Goal: Communication & Community: Ask a question

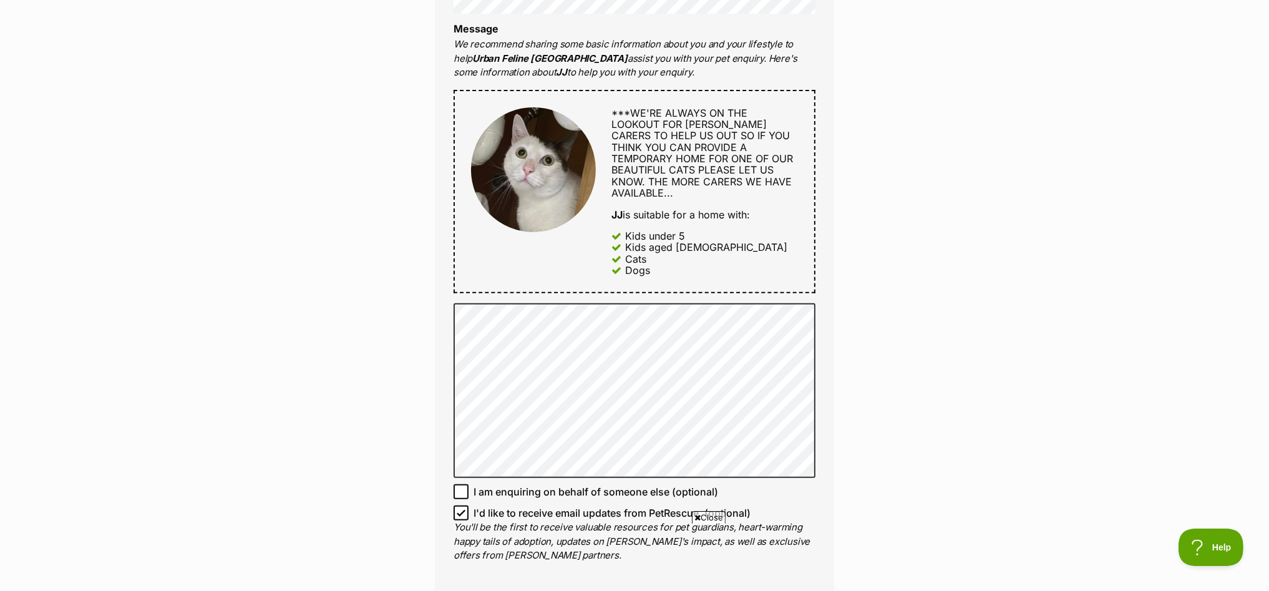
scroll to position [623, 0]
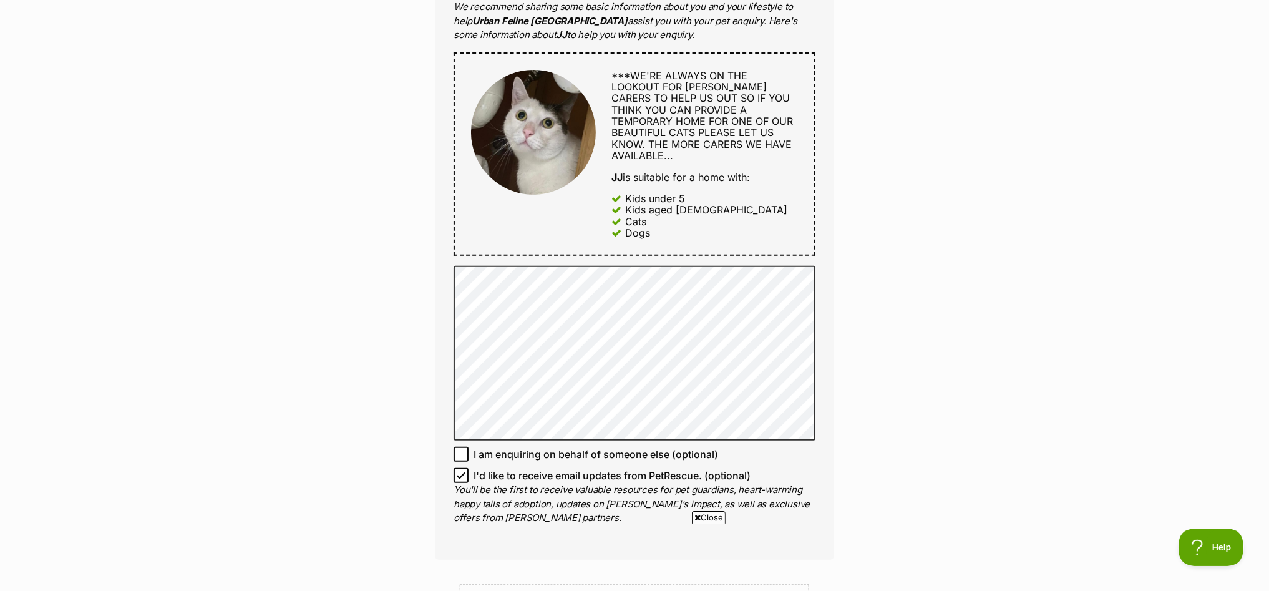
click at [459, 471] on icon at bounding box center [461, 475] width 9 height 9
click at [459, 468] on input "I'd like to receive email updates from PetRescue. (optional)" at bounding box center [461, 475] width 15 height 15
checkbox input "false"
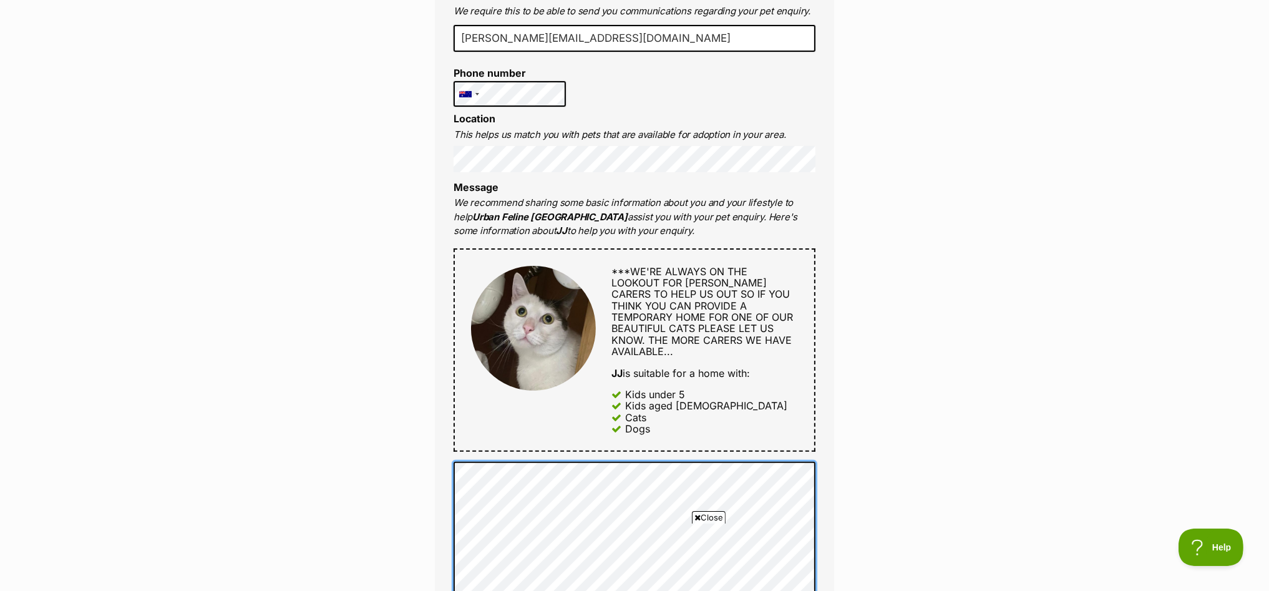
scroll to position [233, 0]
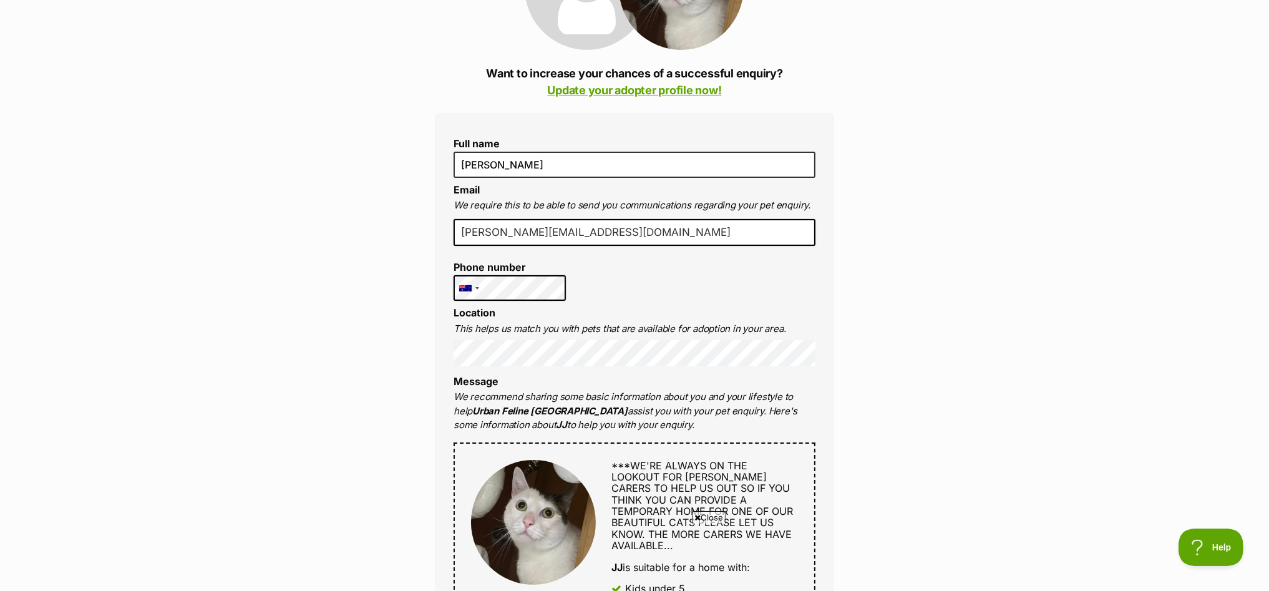
click at [570, 285] on div "Full name Yelena Aizenberg Email We require this to be able to send you communi…" at bounding box center [634, 531] width 399 height 837
drag, startPoint x: 596, startPoint y: 229, endPoint x: 200, endPoint y: 261, distance: 397.5
type input "lazarev_eugene@yahoo.com.au"
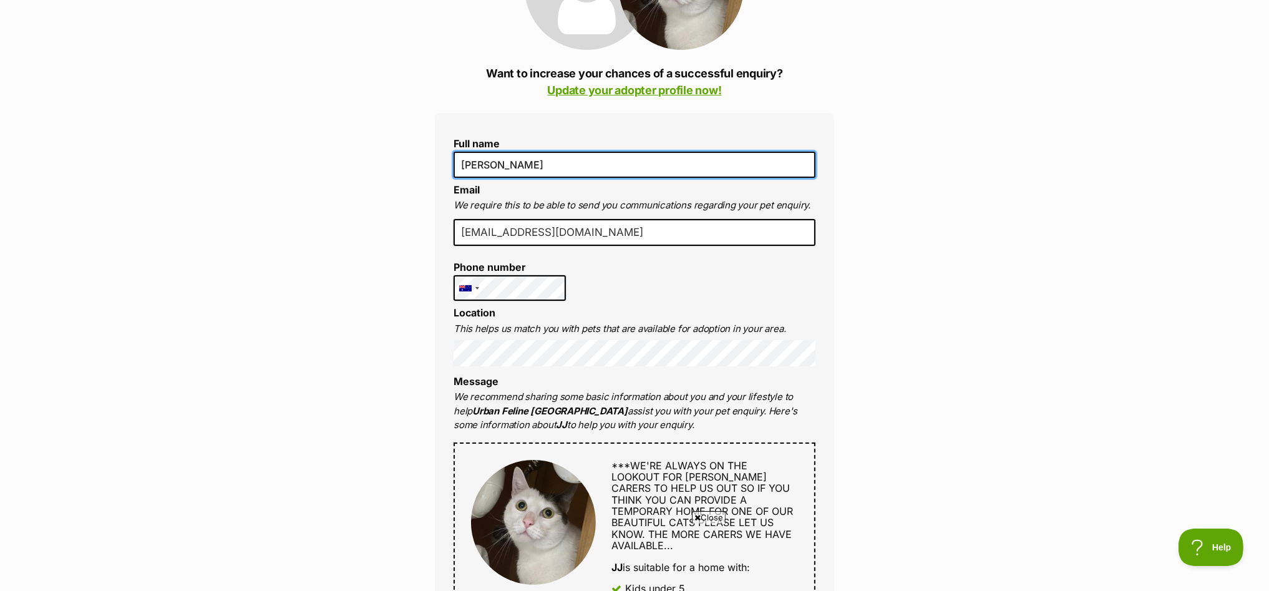
scroll to position [1, 0]
drag, startPoint x: 570, startPoint y: 151, endPoint x: 319, endPoint y: 180, distance: 252.5
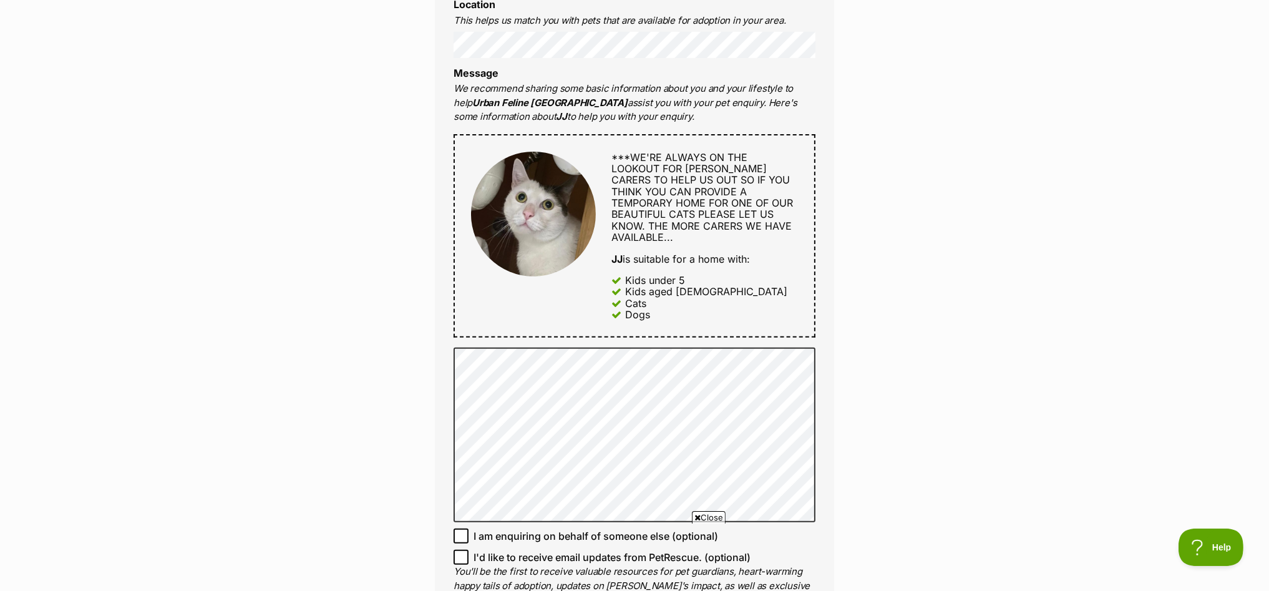
scroll to position [545, 0]
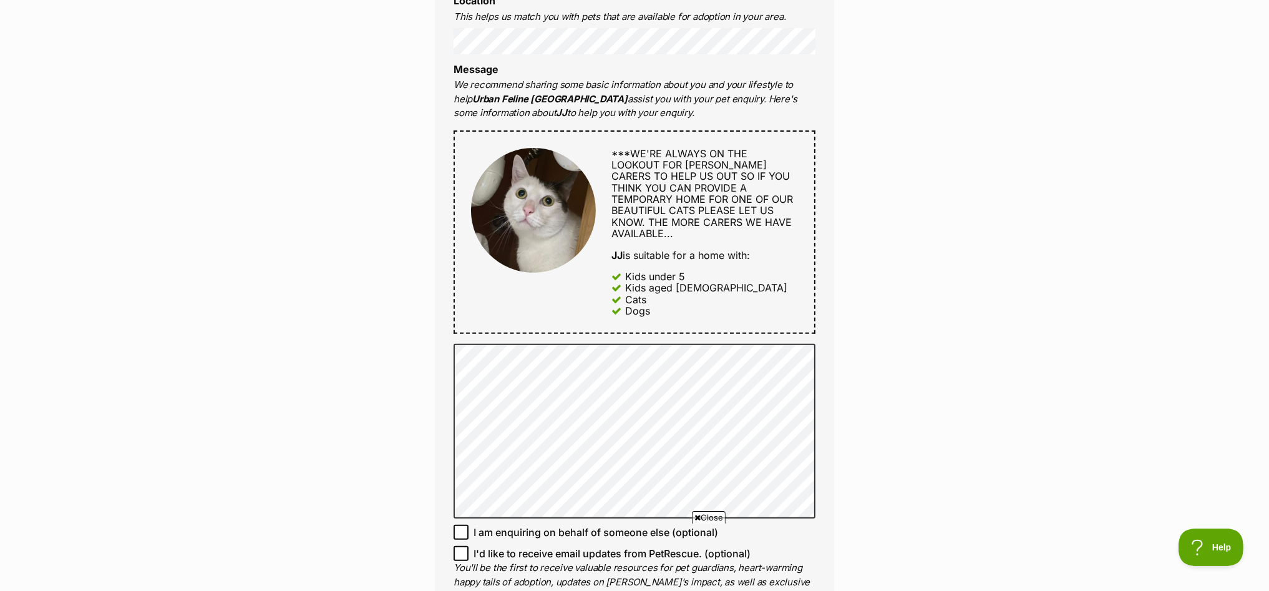
type input "Eugene Lazarev"
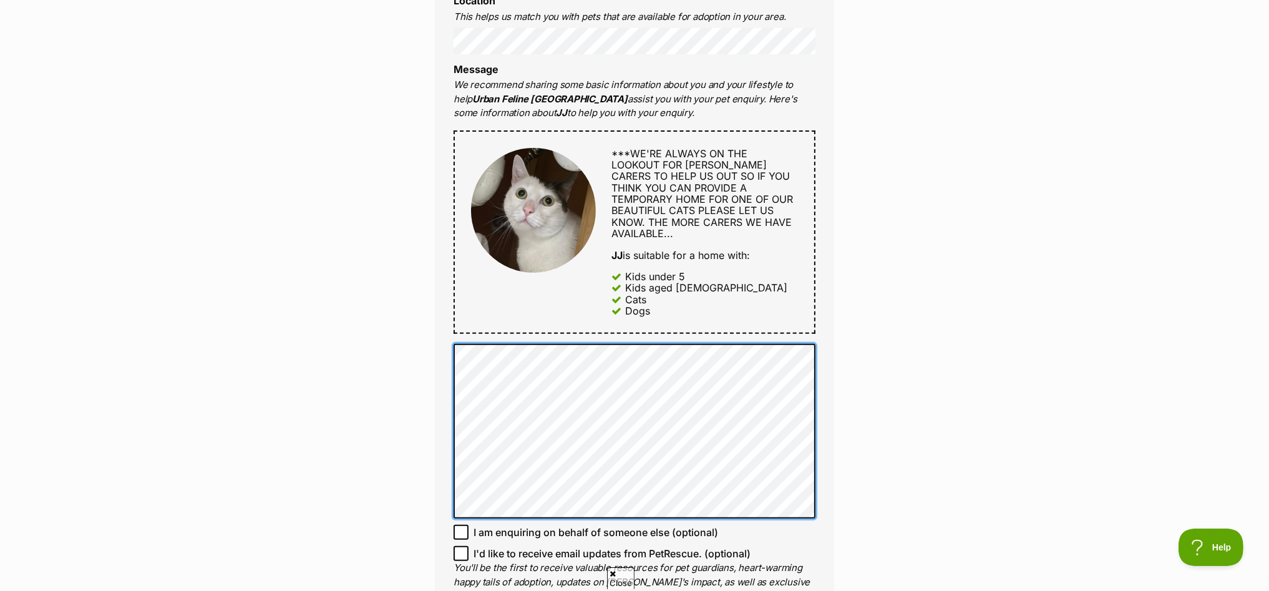
scroll to position [0, 0]
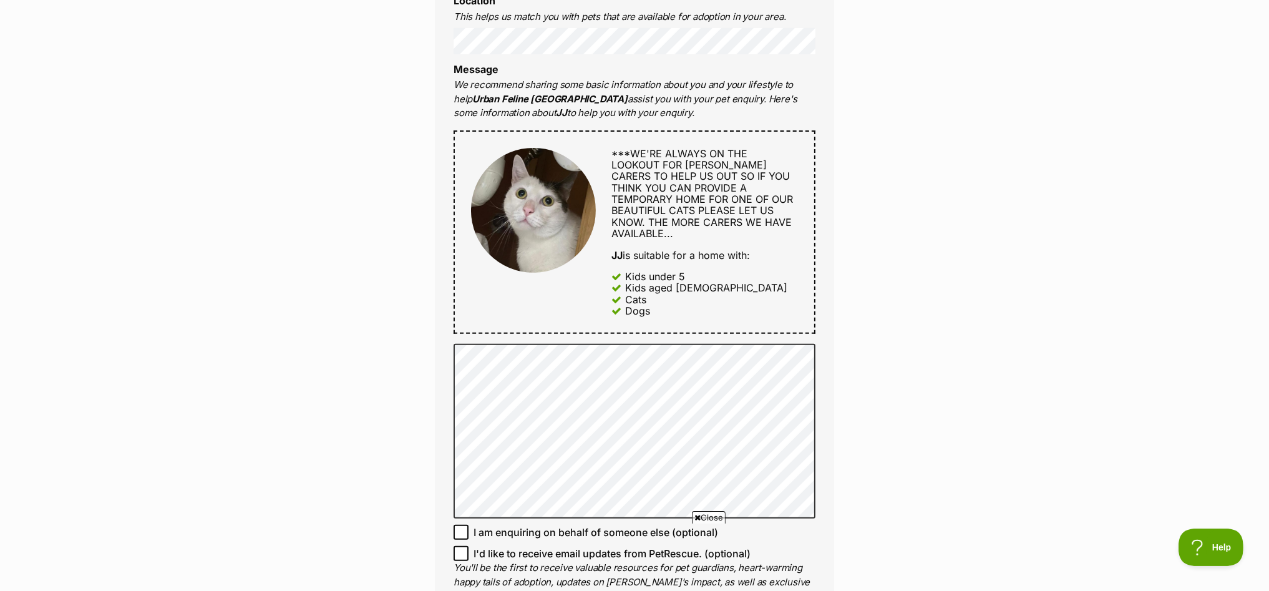
click at [24, 193] on div "Enquire about JJ Want to increase your chances of a successful enquiry? Update …" at bounding box center [634, 356] width 1269 height 1576
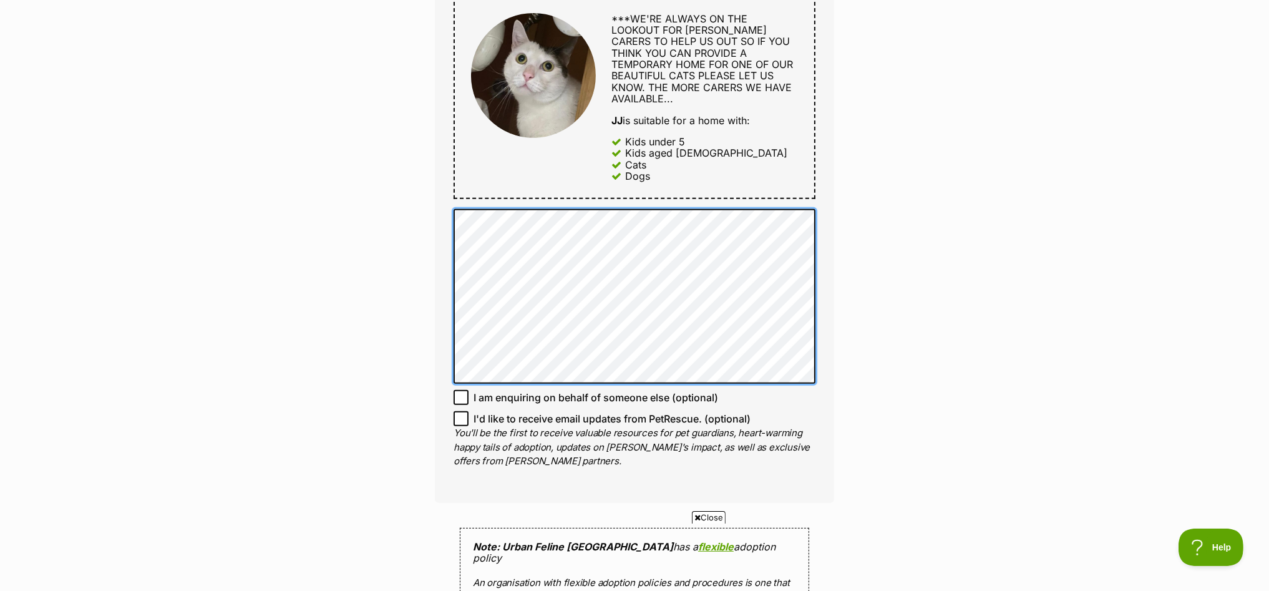
scroll to position [1013, 0]
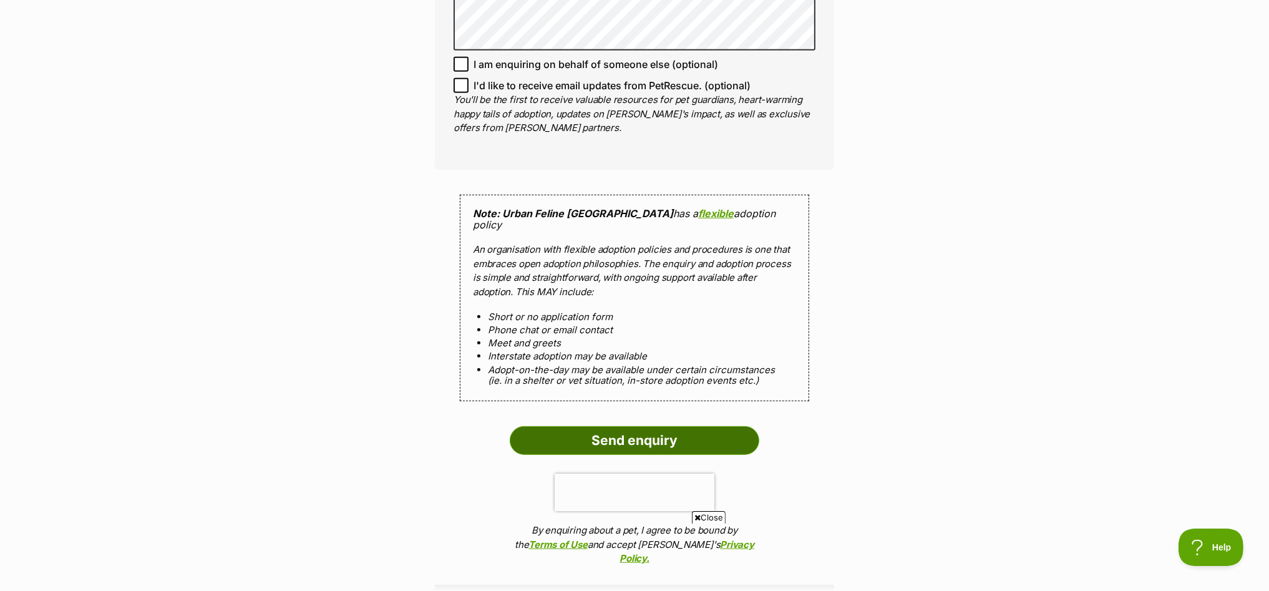
click at [723, 426] on input "Send enquiry" at bounding box center [635, 440] width 250 height 29
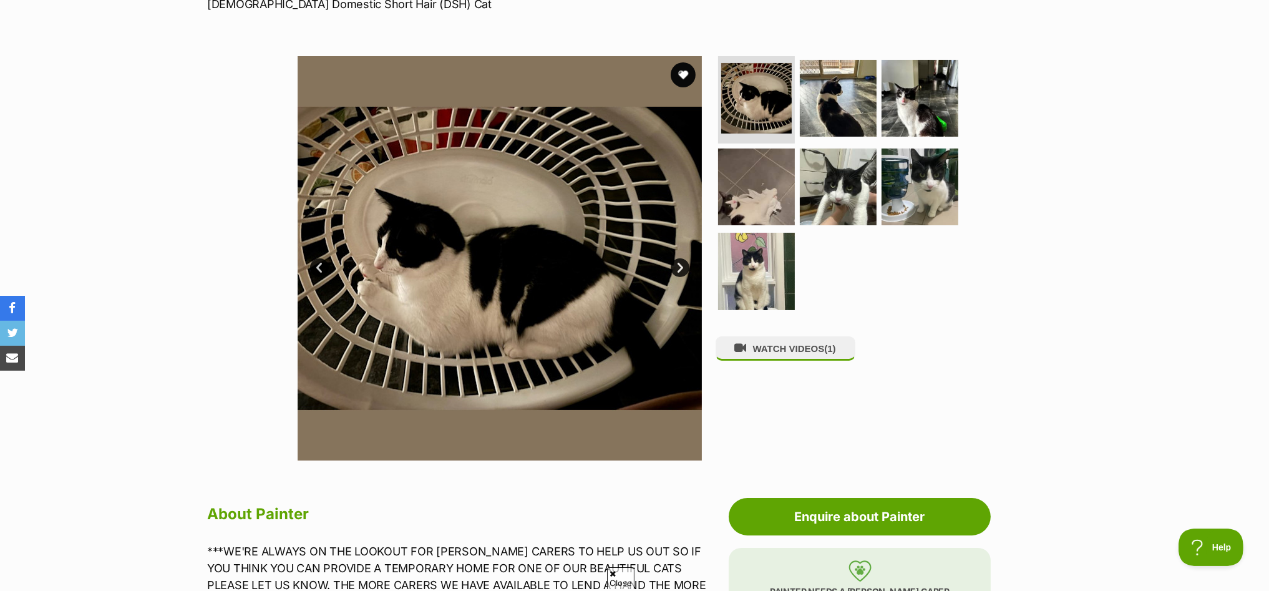
scroll to position [389, 0]
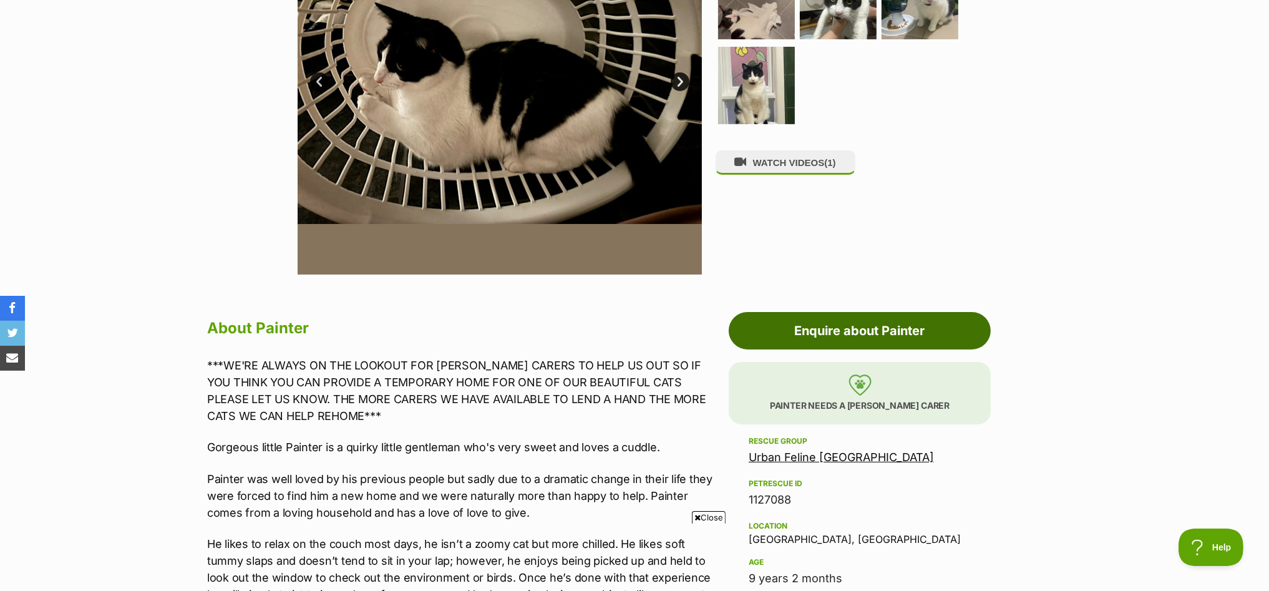
click at [951, 322] on link "Enquire about Painter" at bounding box center [860, 330] width 262 height 37
